Goal: Find specific page/section: Find specific page/section

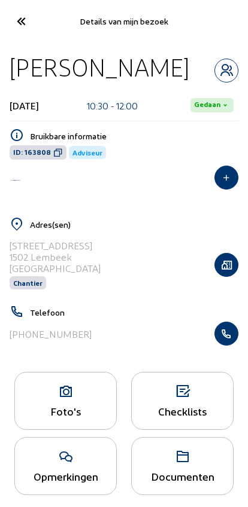
click at [19, 22] on icon at bounding box center [21, 21] width 20 height 21
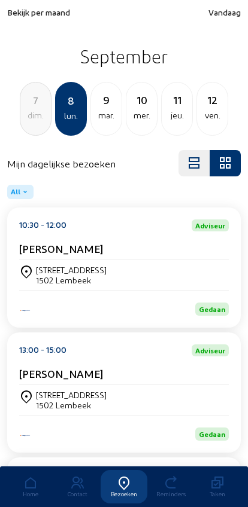
click at [198, 111] on div "ven." at bounding box center [212, 115] width 30 height 14
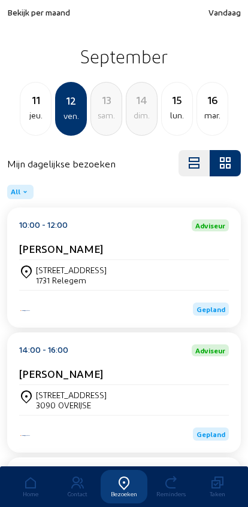
click at [145, 274] on div "[STREET_ADDRESS]" at bounding box center [123, 275] width 209 height 20
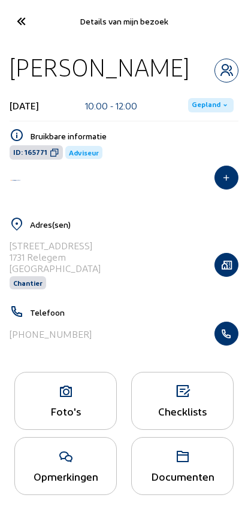
click at [20, 13] on icon at bounding box center [21, 21] width 20 height 21
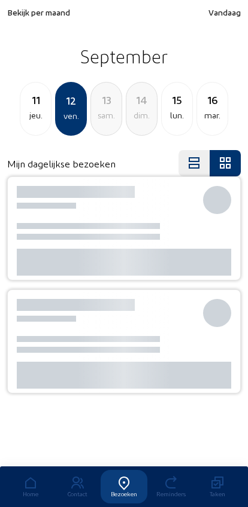
click at [167, 118] on div "lun." at bounding box center [176, 115] width 30 height 14
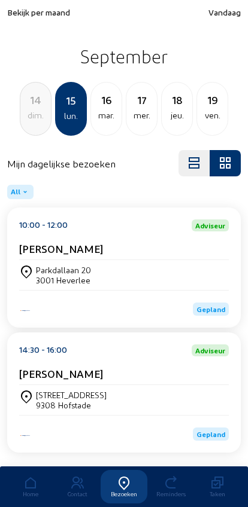
click at [133, 268] on div "[STREET_ADDRESS]" at bounding box center [123, 275] width 209 height 20
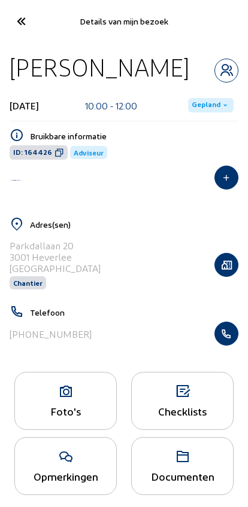
click at [225, 346] on button "button" at bounding box center [226, 334] width 24 height 24
click at [19, 33] on cam-font-icon at bounding box center [20, 21] width 27 height 28
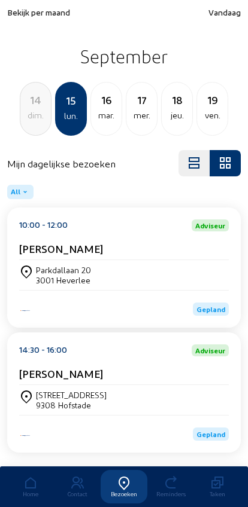
click at [63, 11] on span "Bekijk per maand" at bounding box center [38, 12] width 63 height 10
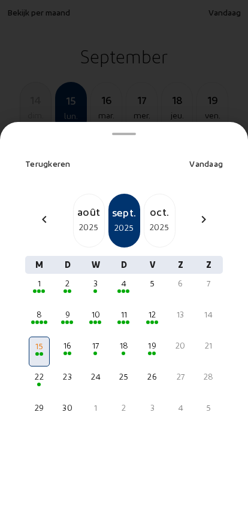
click at [55, 212] on div "chevron_left" at bounding box center [44, 220] width 29 height 17
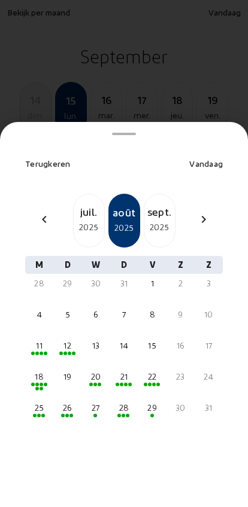
click at [95, 220] on div "2025" at bounding box center [89, 227] width 30 height 14
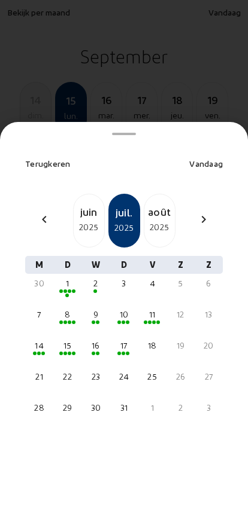
click at [100, 309] on div "9" at bounding box center [95, 315] width 19 height 12
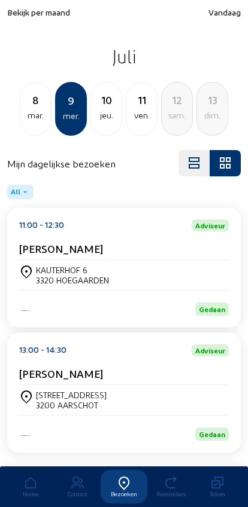
click at [99, 129] on div "10 jeu." at bounding box center [106, 109] width 32 height 54
click at [113, 124] on div "11 ven." at bounding box center [106, 109] width 32 height 54
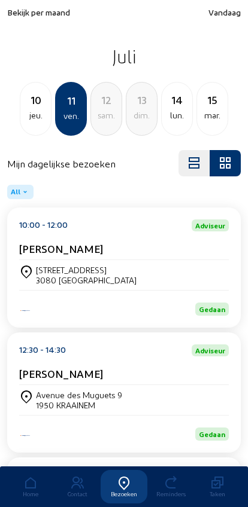
click at [33, 104] on div "10" at bounding box center [35, 99] width 30 height 17
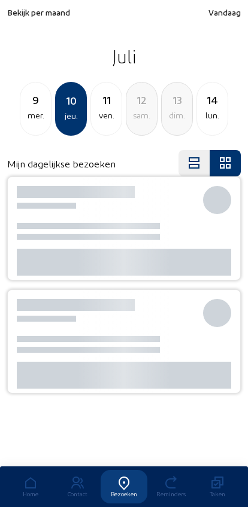
click at [31, 114] on div "mer." at bounding box center [35, 115] width 30 height 14
click at [30, 115] on div "lun." at bounding box center [35, 115] width 30 height 14
click at [106, 111] on div "mar." at bounding box center [106, 115] width 30 height 14
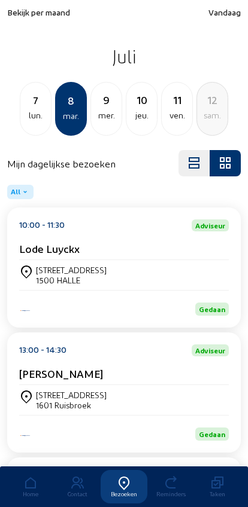
click at [39, 117] on div "lun." at bounding box center [35, 115] width 30 height 14
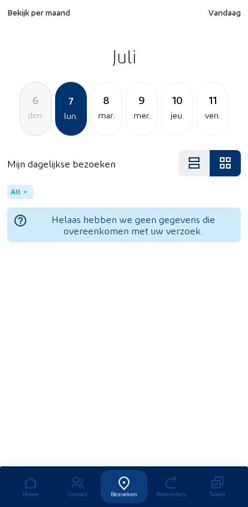
click at [210, 104] on div "11" at bounding box center [212, 99] width 30 height 17
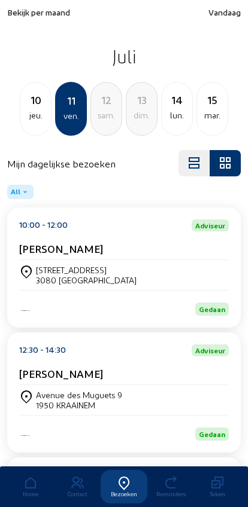
click at [179, 114] on div "lun." at bounding box center [176, 115] width 30 height 14
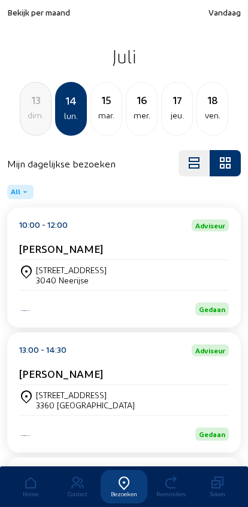
click at [105, 110] on div "mar." at bounding box center [106, 115] width 30 height 14
click at [36, 117] on div "lun." at bounding box center [35, 115] width 30 height 14
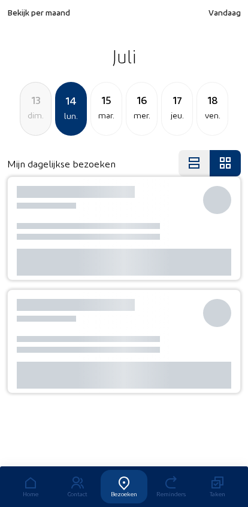
click at [36, 115] on div "dim." at bounding box center [35, 115] width 30 height 14
click at [39, 114] on div "sam." at bounding box center [35, 115] width 30 height 14
click at [38, 110] on div "ven." at bounding box center [35, 115] width 30 height 14
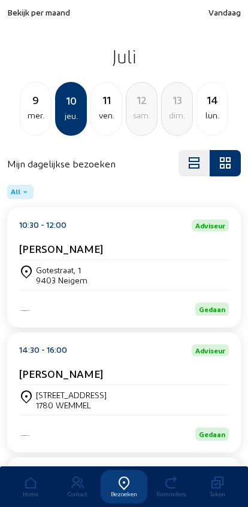
click at [43, 113] on div "mer." at bounding box center [35, 115] width 30 height 14
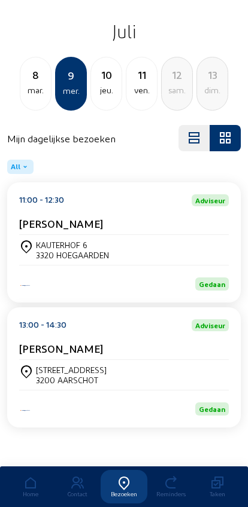
click at [41, 83] on div "mar." at bounding box center [35, 90] width 30 height 14
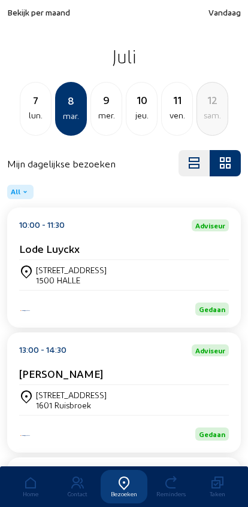
click at [39, 111] on div "lun." at bounding box center [35, 115] width 30 height 14
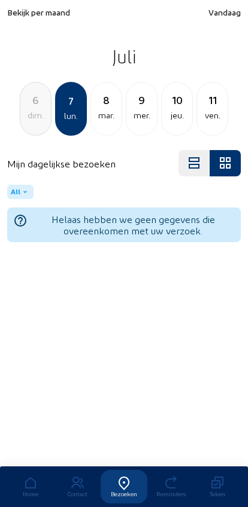
click at [38, 99] on div "6" at bounding box center [35, 99] width 30 height 17
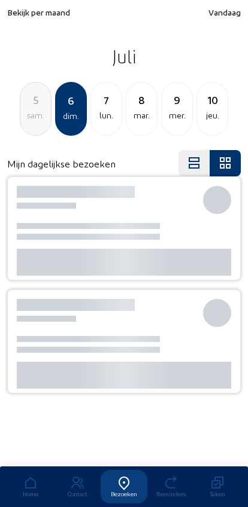
click at [48, 113] on div "sam." at bounding box center [35, 115] width 30 height 14
click at [41, 113] on div "ven." at bounding box center [35, 115] width 30 height 14
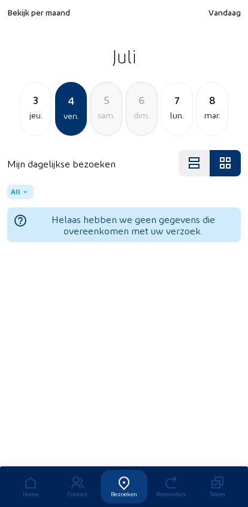
click at [41, 106] on div "3" at bounding box center [35, 99] width 30 height 17
